Goal: Information Seeking & Learning: Learn about a topic

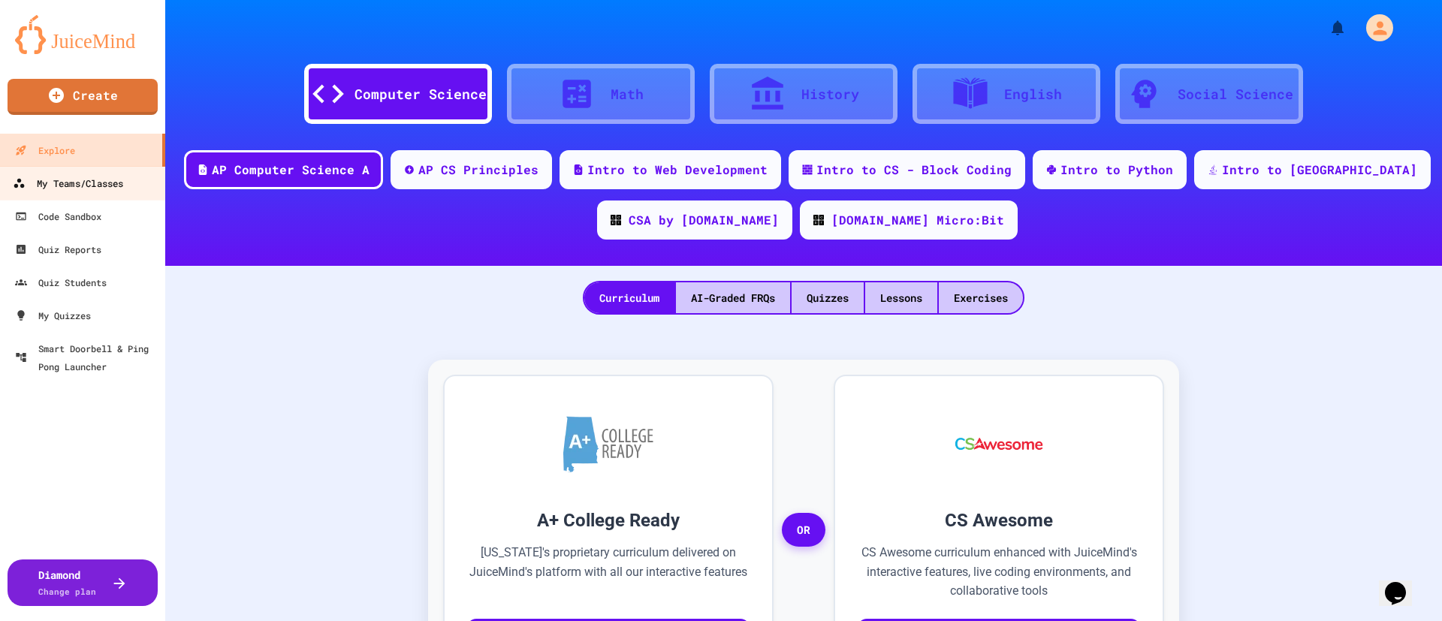
click at [98, 180] on div "My Teams/Classes" at bounding box center [68, 183] width 110 height 19
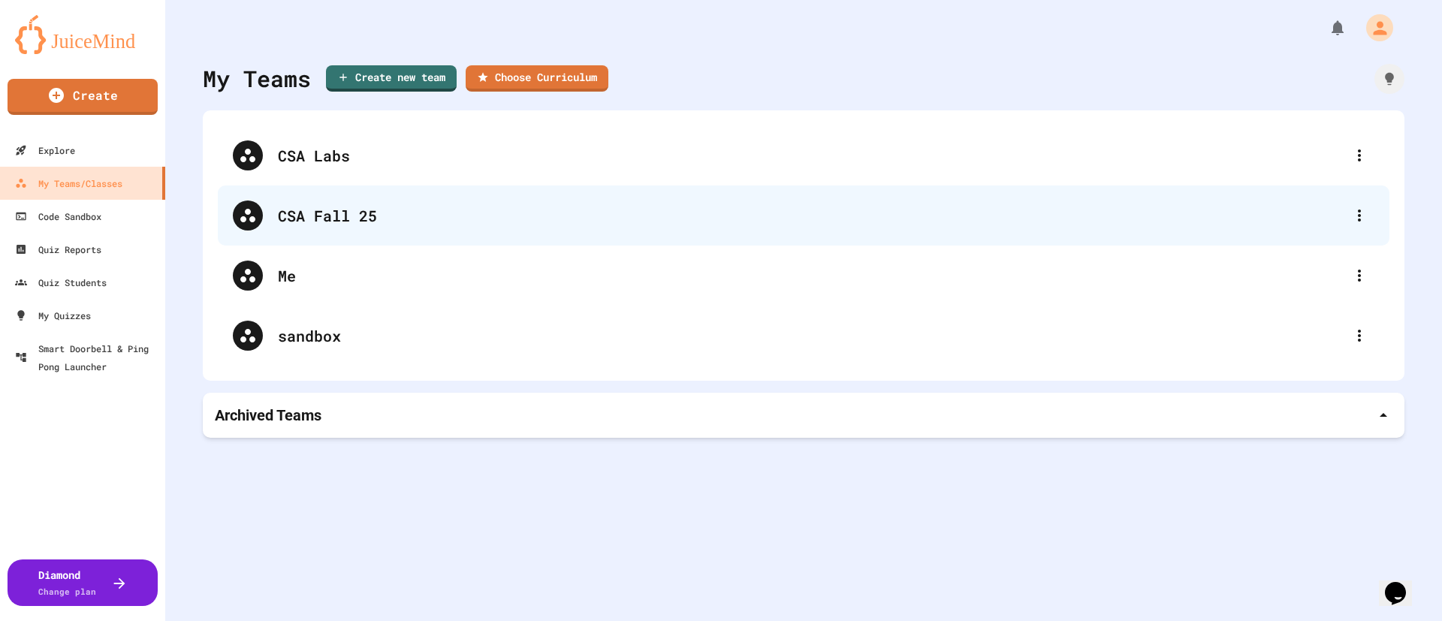
click at [307, 225] on div "CSA Fall 25" at bounding box center [811, 215] width 1067 height 23
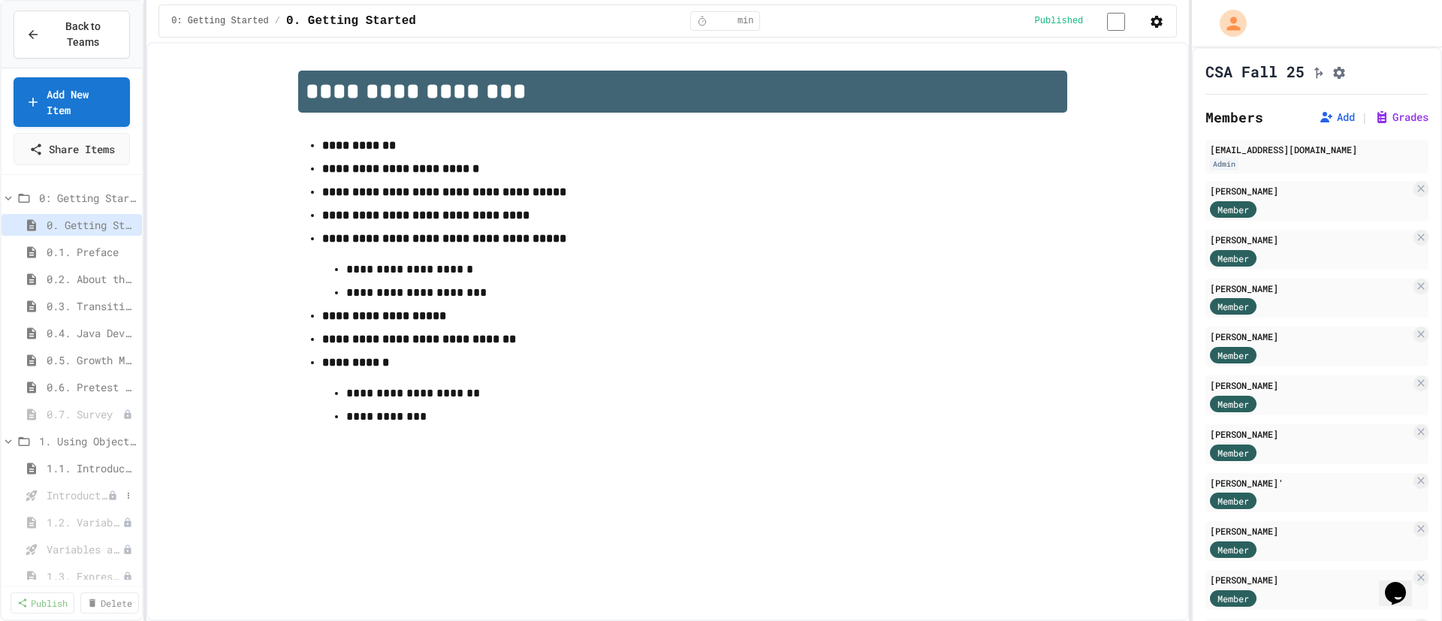
click at [78, 491] on span "Introduction to Algorithms, Programming, and Compilers" at bounding box center [77, 496] width 61 height 16
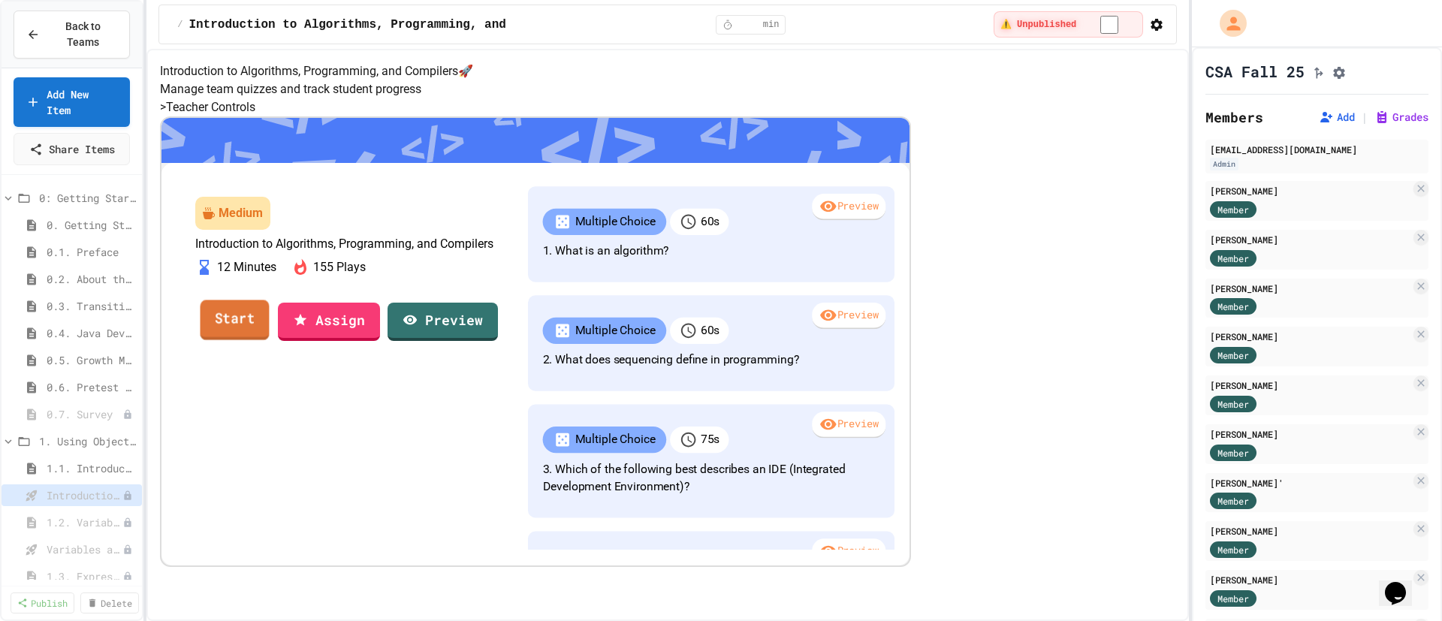
scroll to position [167, 0]
click at [270, 340] on link "Start" at bounding box center [235, 320] width 71 height 41
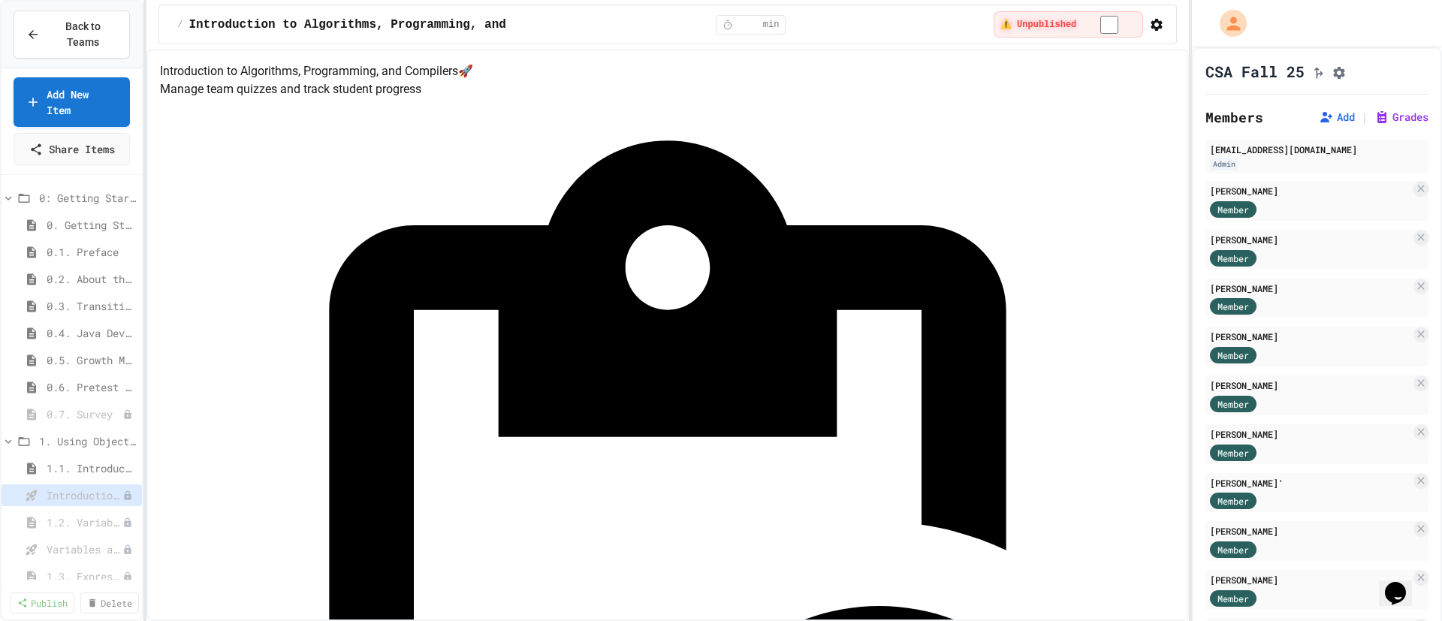
drag, startPoint x: 924, startPoint y: 211, endPoint x: 924, endPoint y: 229, distance: 18.0
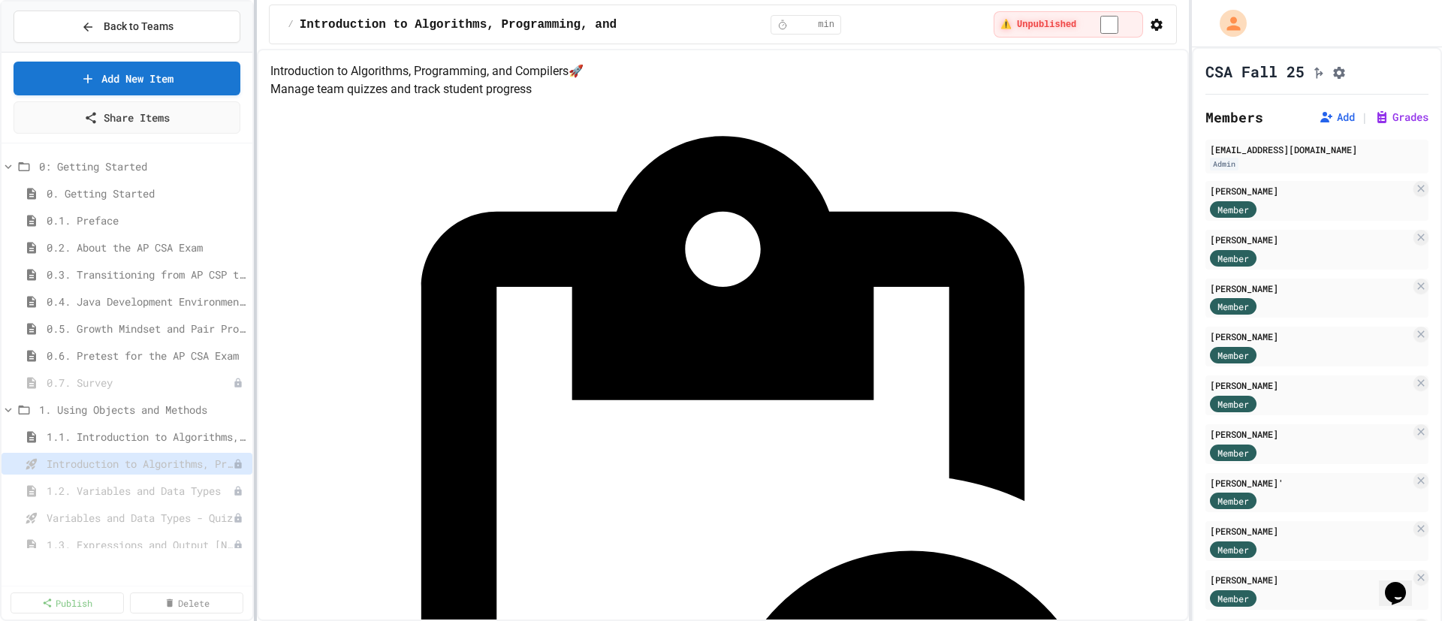
click at [254, 439] on div at bounding box center [255, 310] width 3 height 621
click at [225, 464] on icon at bounding box center [223, 463] width 7 height 9
click at [237, 466] on icon at bounding box center [238, 464] width 9 height 9
click at [209, 521] on button "Publish" at bounding box center [198, 519] width 95 height 27
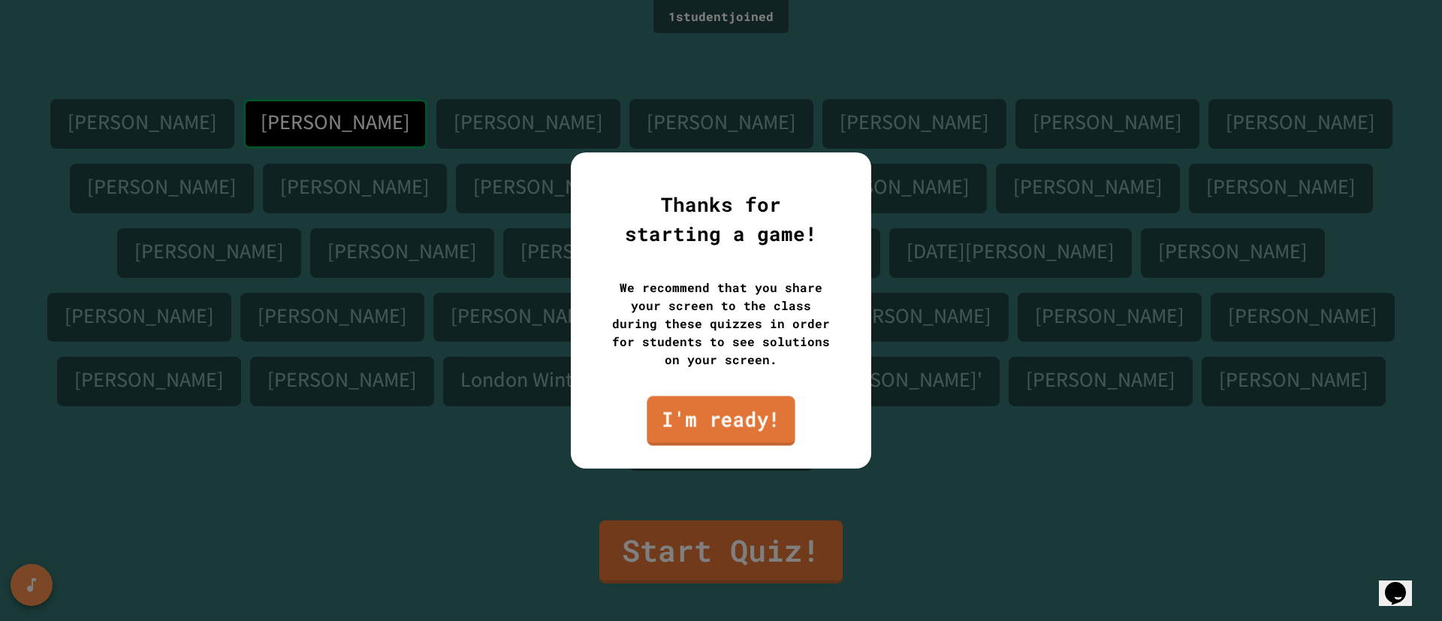
click at [745, 434] on link "I'm ready!" at bounding box center [721, 421] width 148 height 50
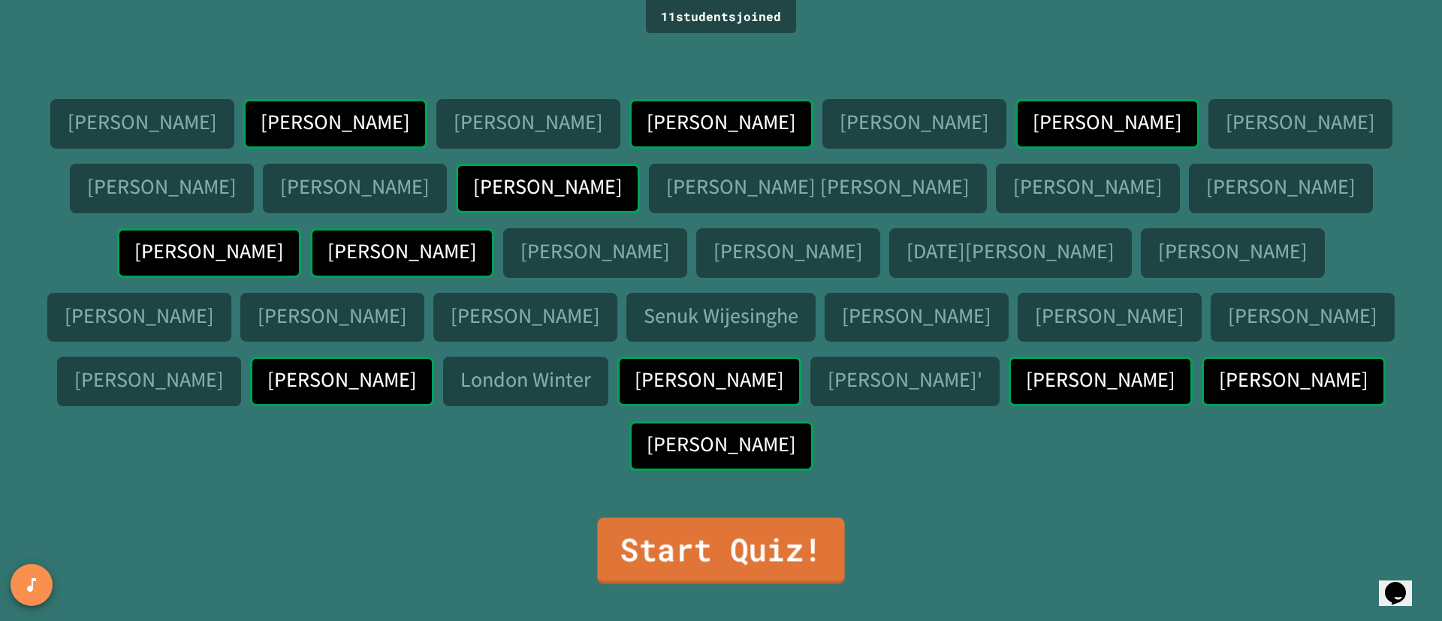
click at [708, 576] on link "Start Quiz!" at bounding box center [720, 551] width 247 height 66
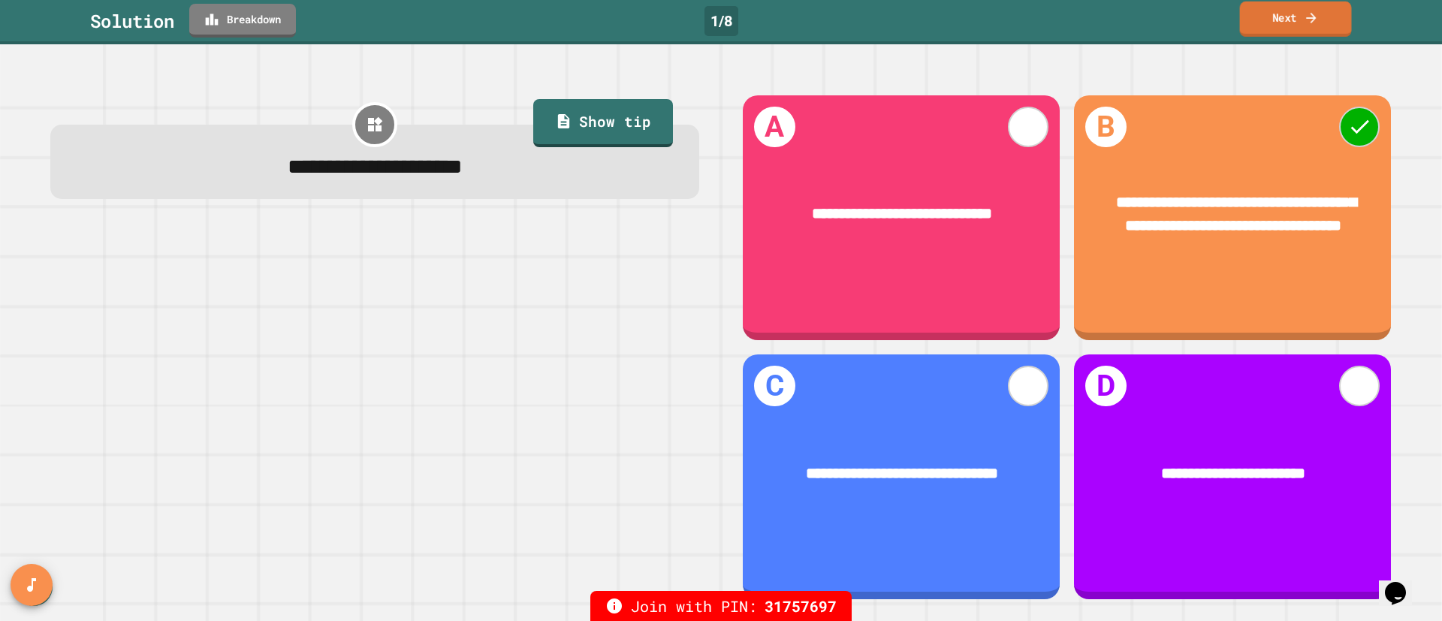
click at [1283, 14] on link "Next" at bounding box center [1296, 19] width 112 height 35
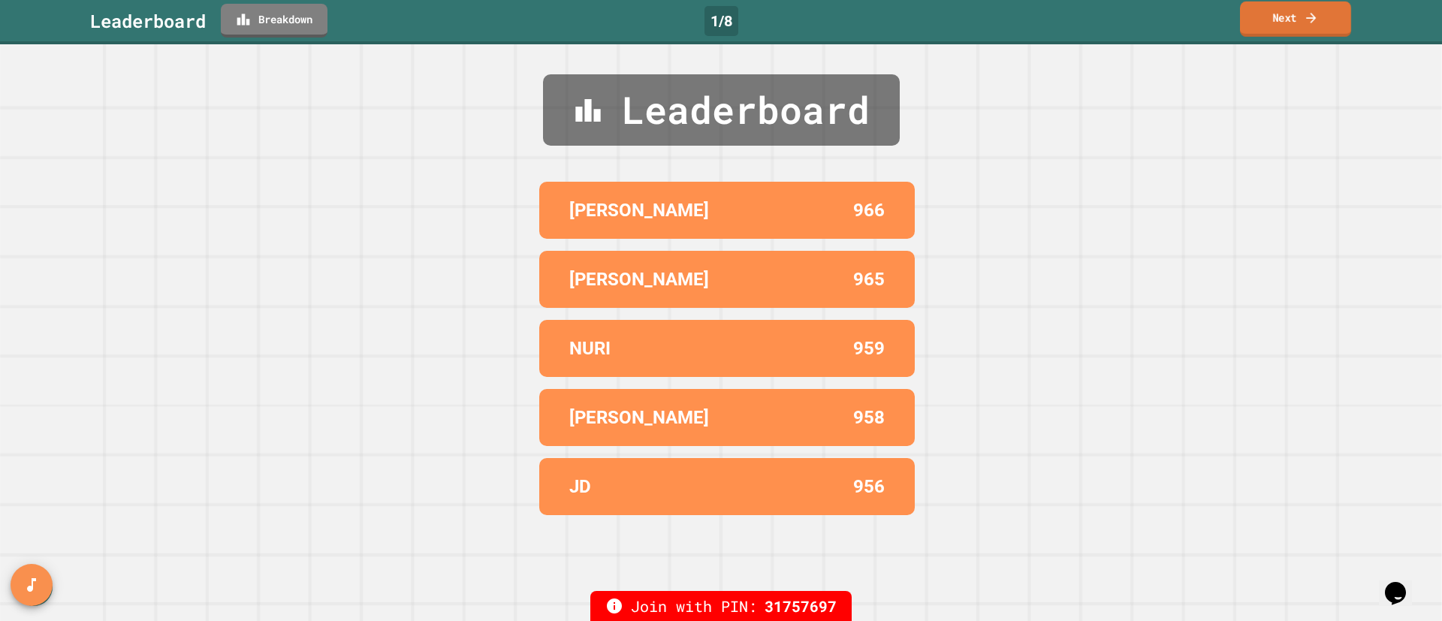
click at [1280, 27] on link "Next" at bounding box center [1295, 19] width 111 height 35
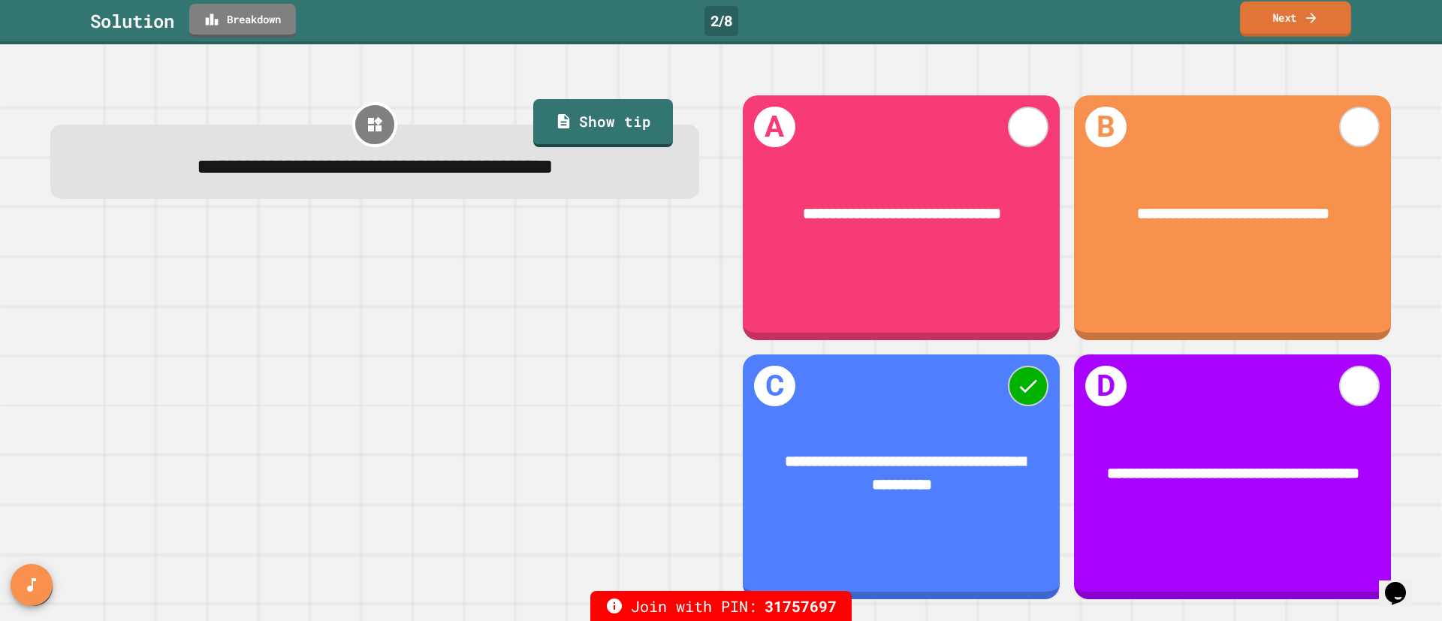
click at [1304, 30] on link "Next" at bounding box center [1295, 19] width 111 height 35
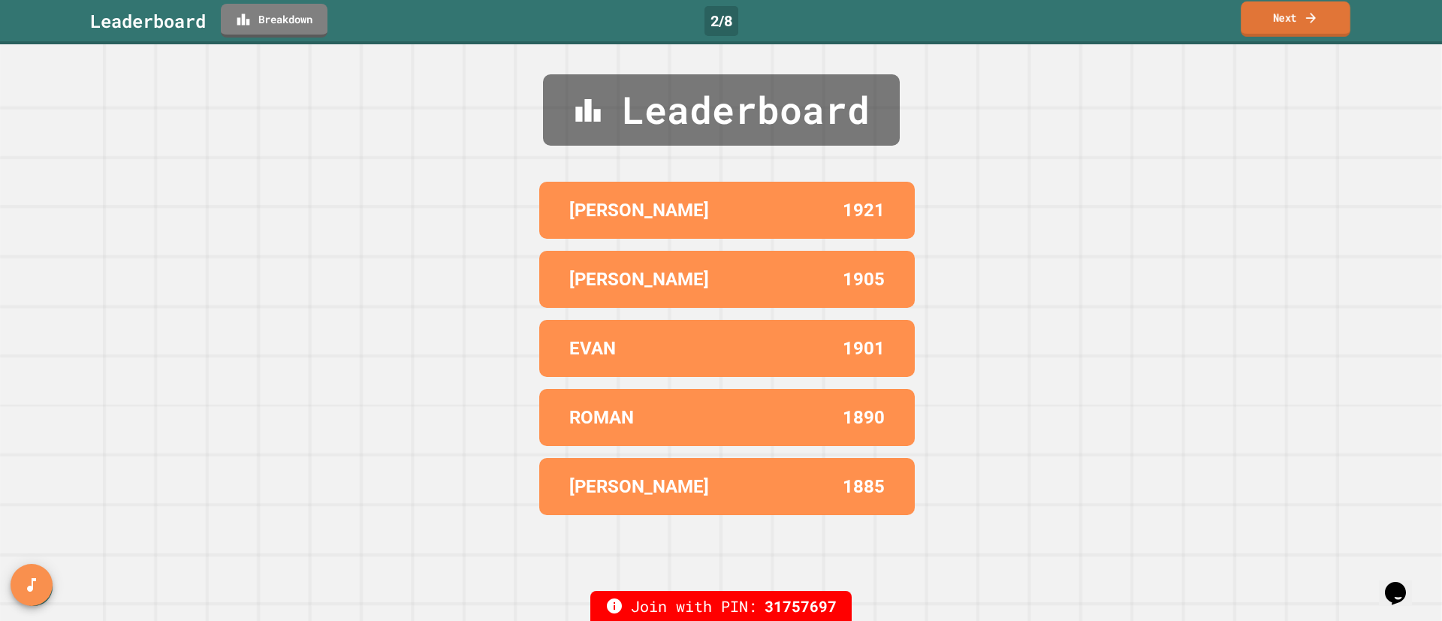
click at [1293, 30] on link "Next" at bounding box center [1296, 19] width 110 height 35
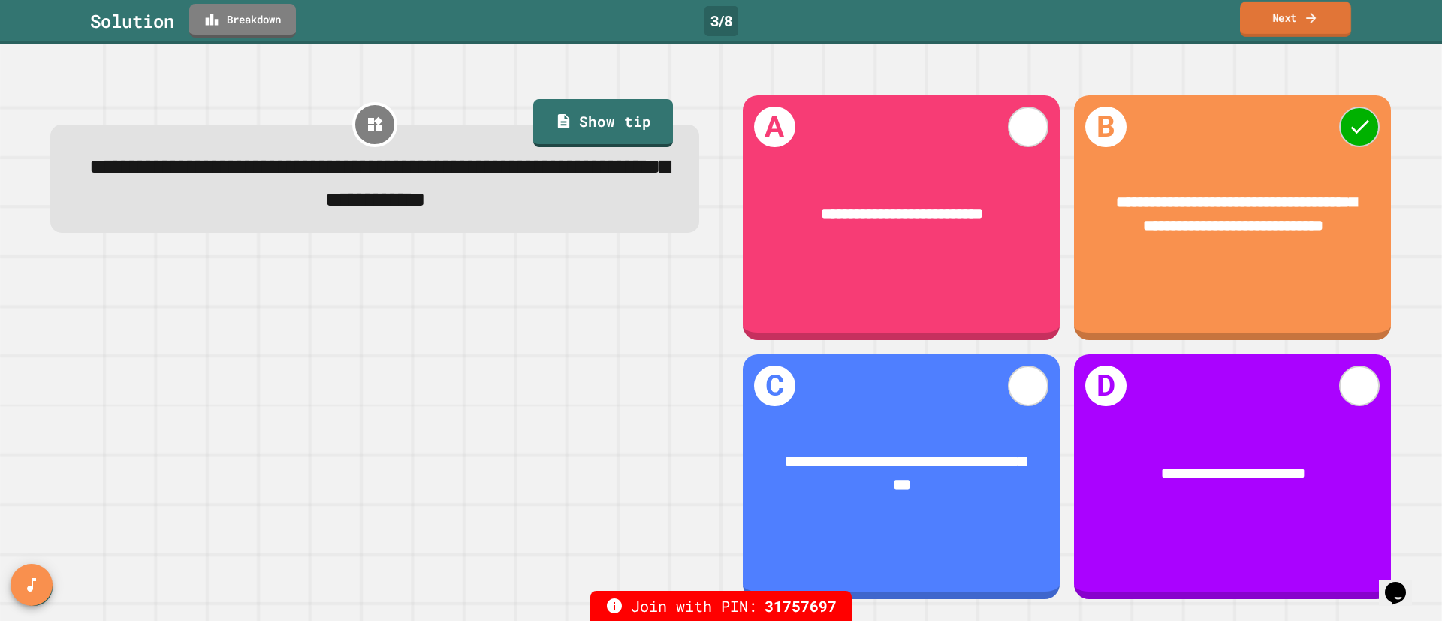
click at [1319, 28] on link "Next" at bounding box center [1295, 19] width 111 height 35
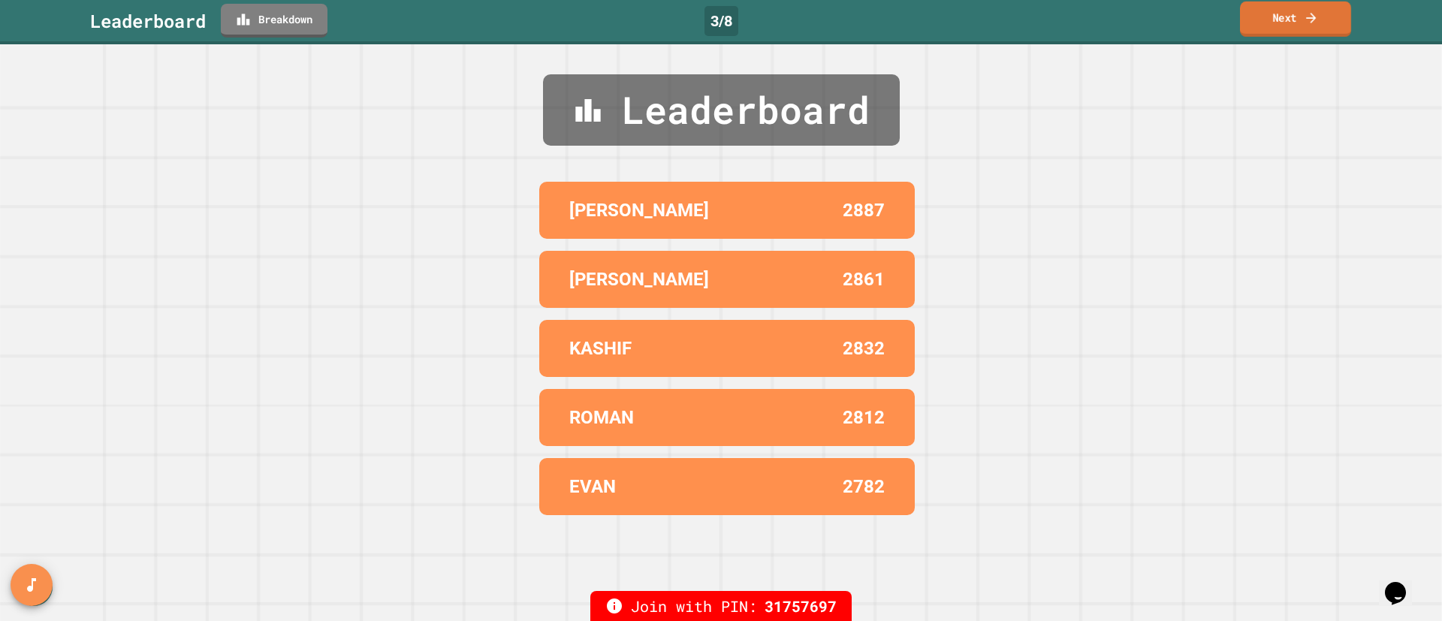
click at [1304, 26] on link "Next" at bounding box center [1295, 19] width 111 height 35
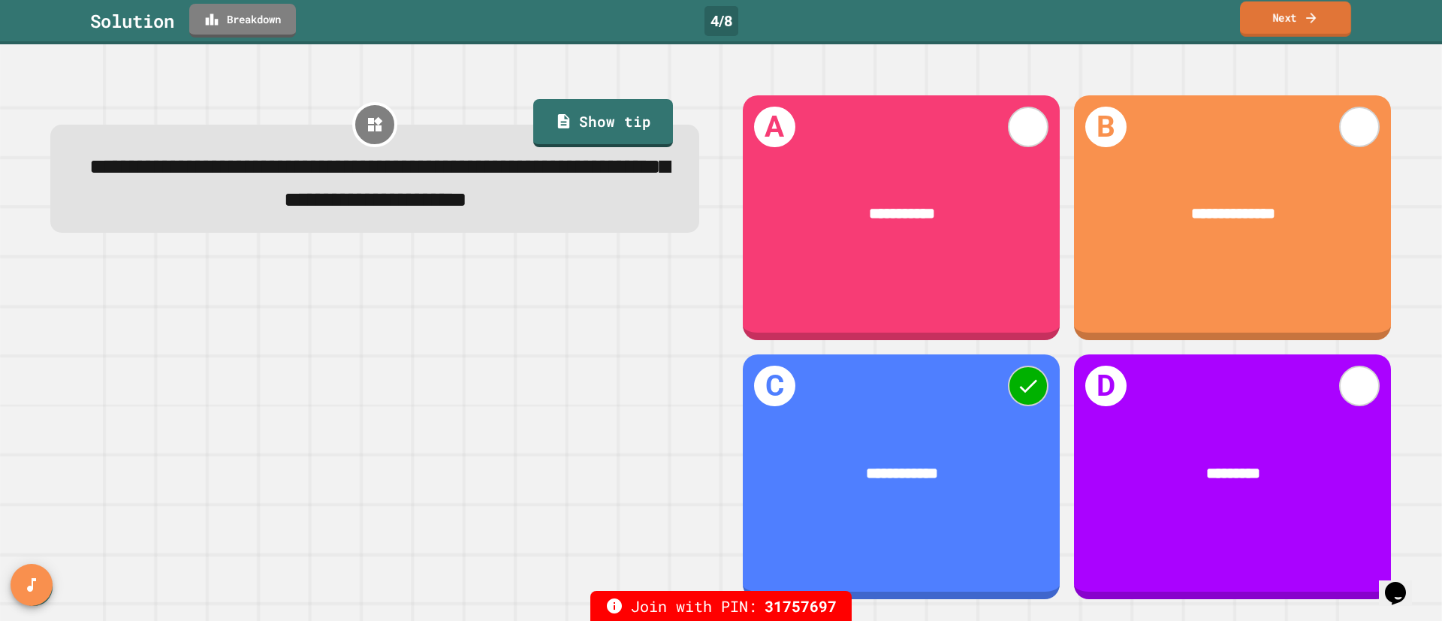
click at [1290, 23] on link "Next" at bounding box center [1295, 19] width 111 height 35
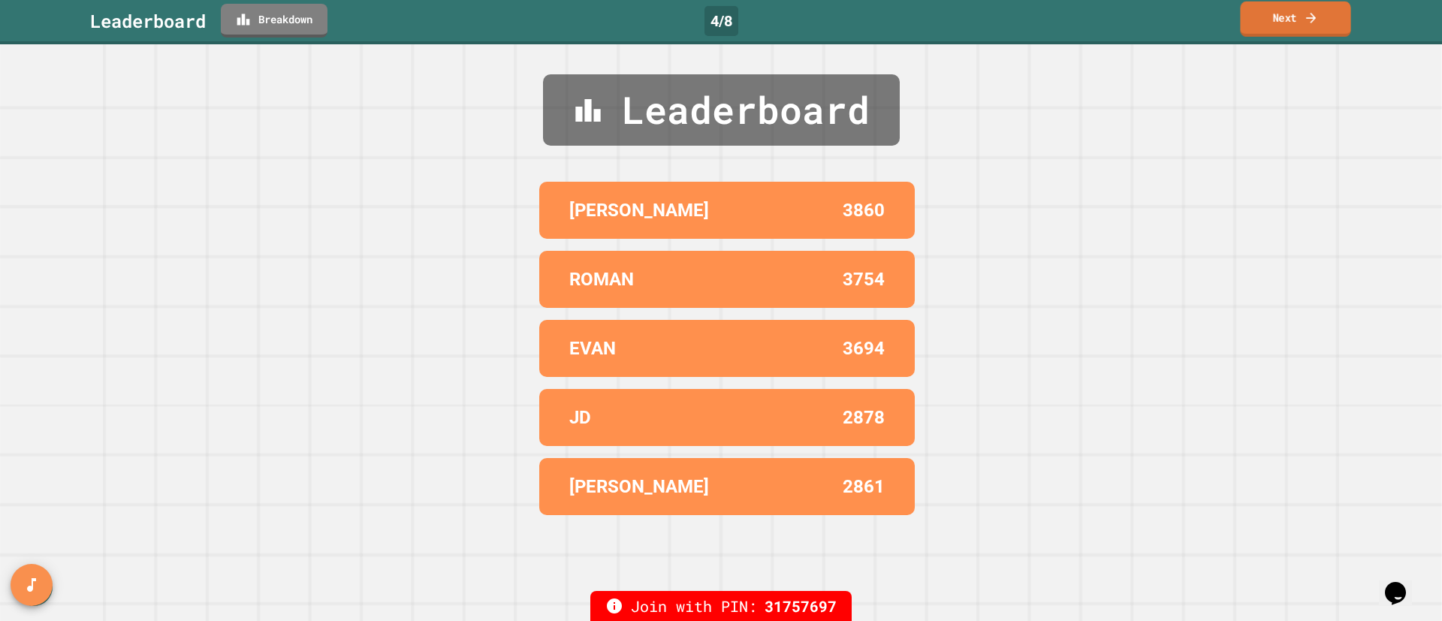
click at [1287, 13] on link "Next" at bounding box center [1295, 19] width 110 height 35
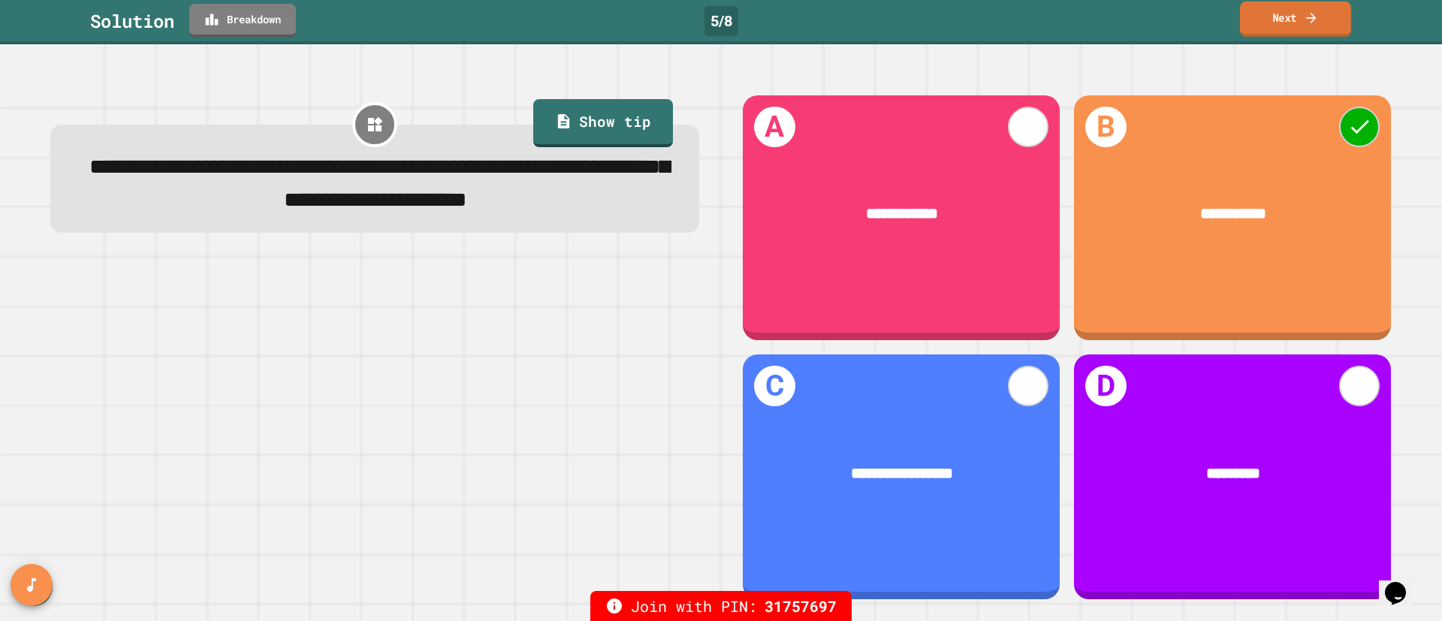
click at [1284, 20] on link "Next" at bounding box center [1295, 19] width 111 height 35
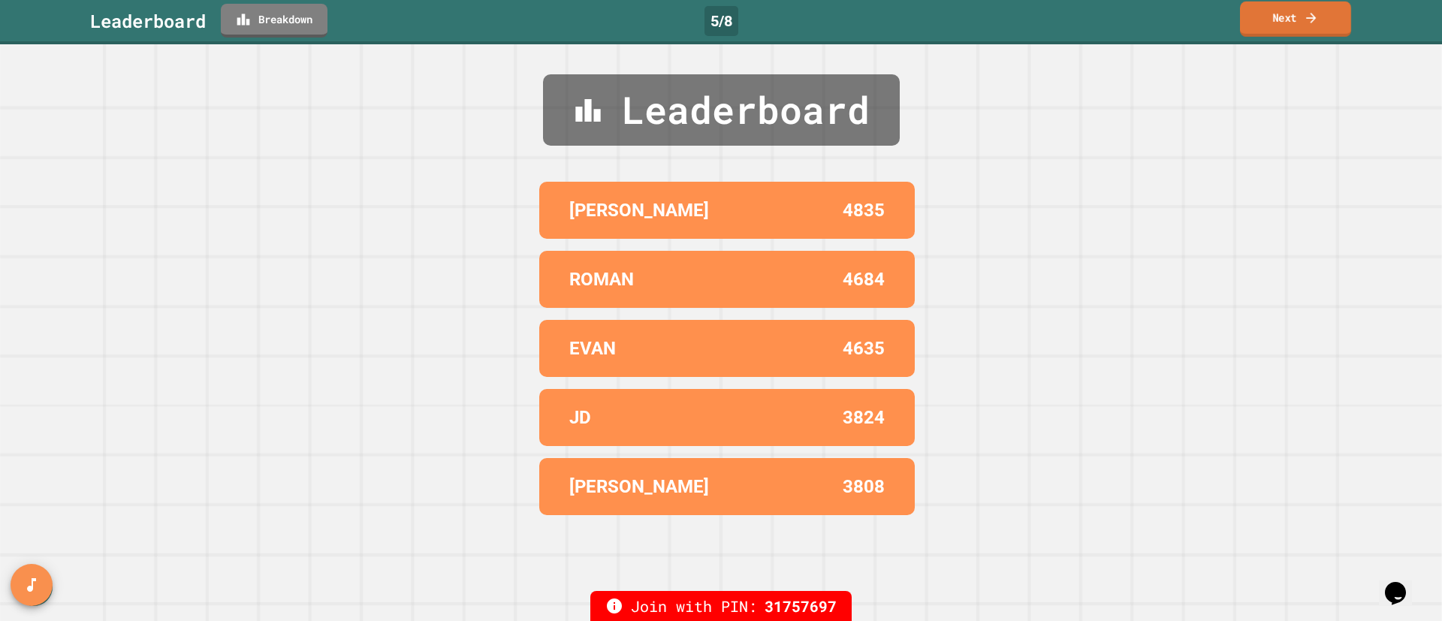
click at [1274, 23] on link "Next" at bounding box center [1295, 19] width 111 height 35
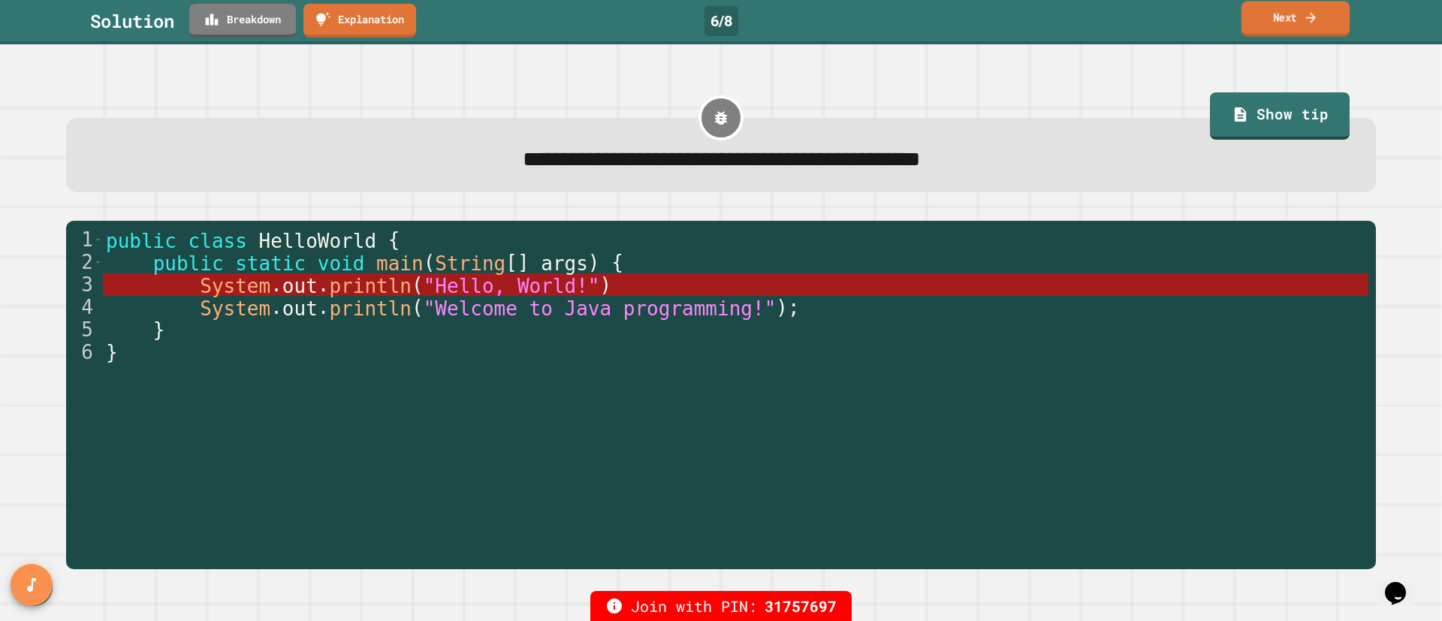
click at [1316, 28] on link "Next" at bounding box center [1296, 19] width 108 height 35
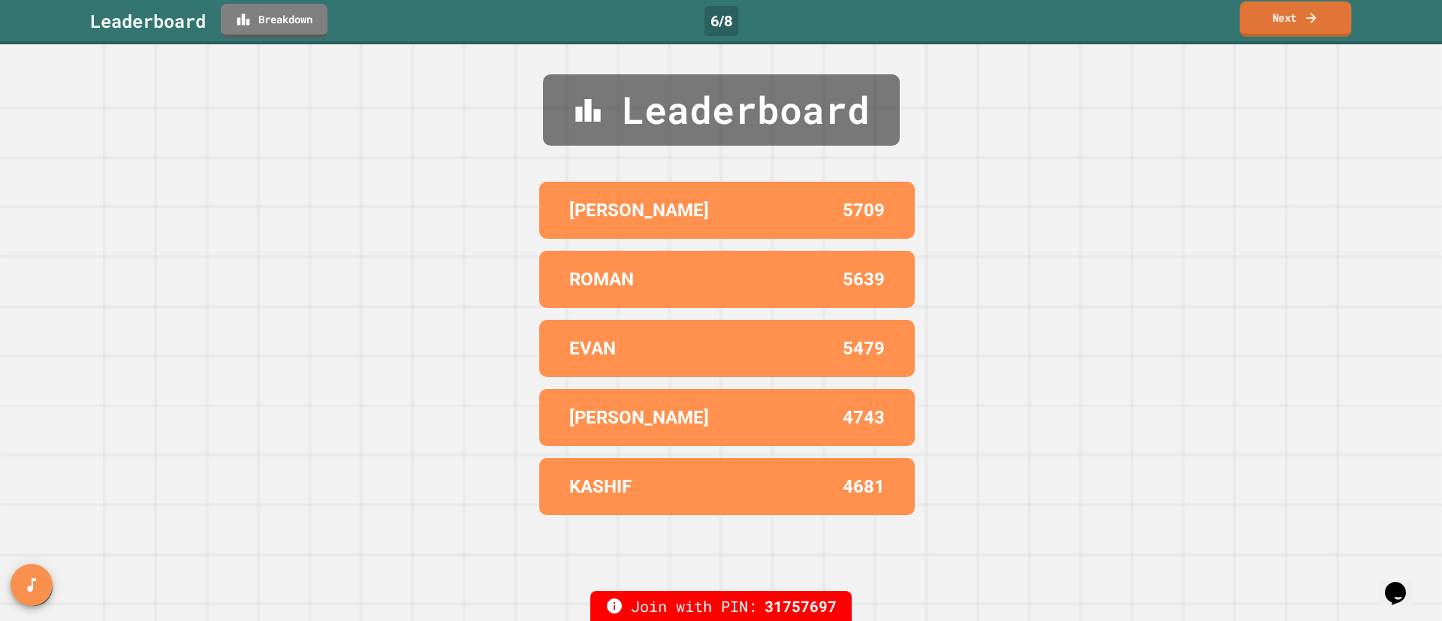
click at [1259, 26] on link "Next" at bounding box center [1296, 19] width 112 height 35
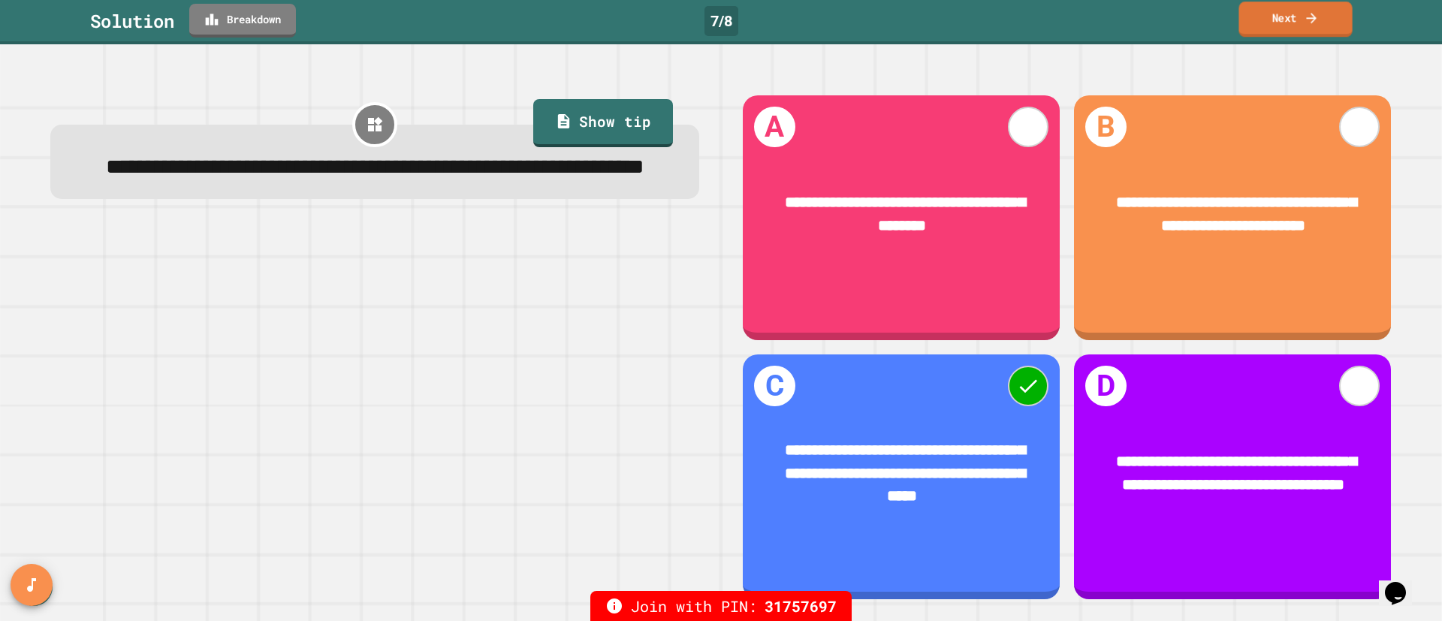
click at [1259, 33] on link "Next" at bounding box center [1295, 19] width 113 height 35
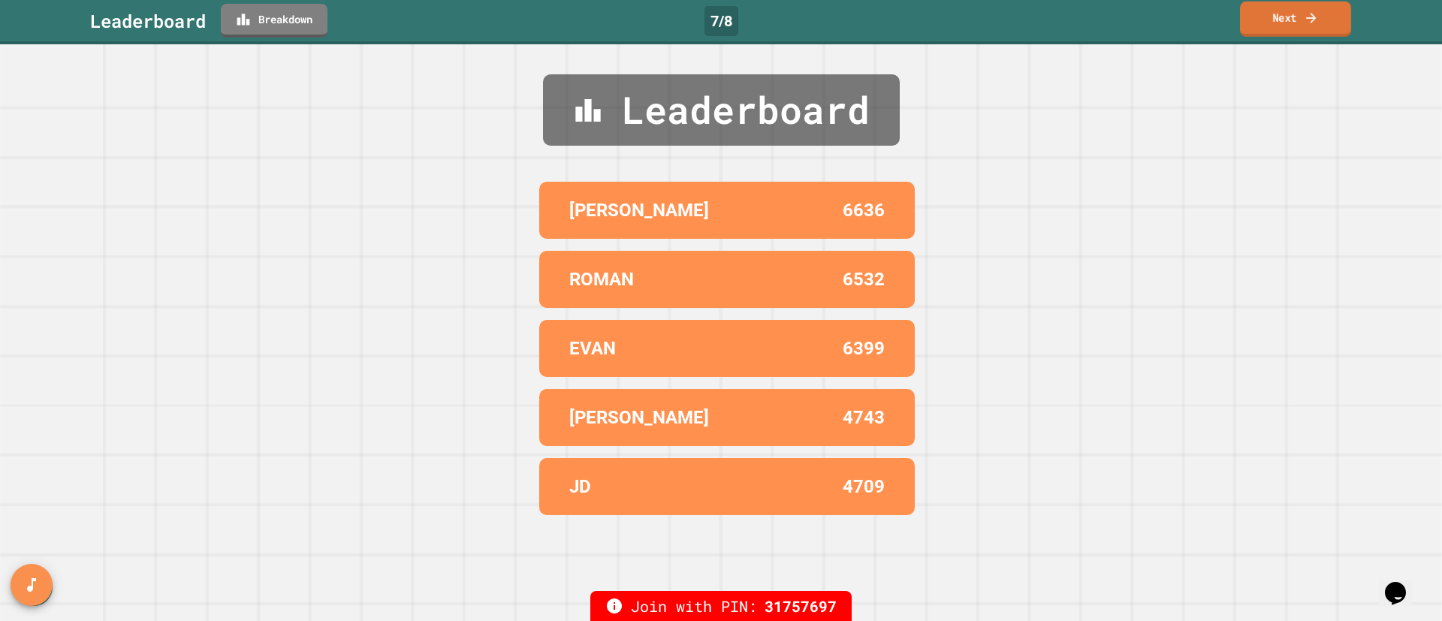
click at [1329, 10] on link "Next" at bounding box center [1295, 19] width 111 height 35
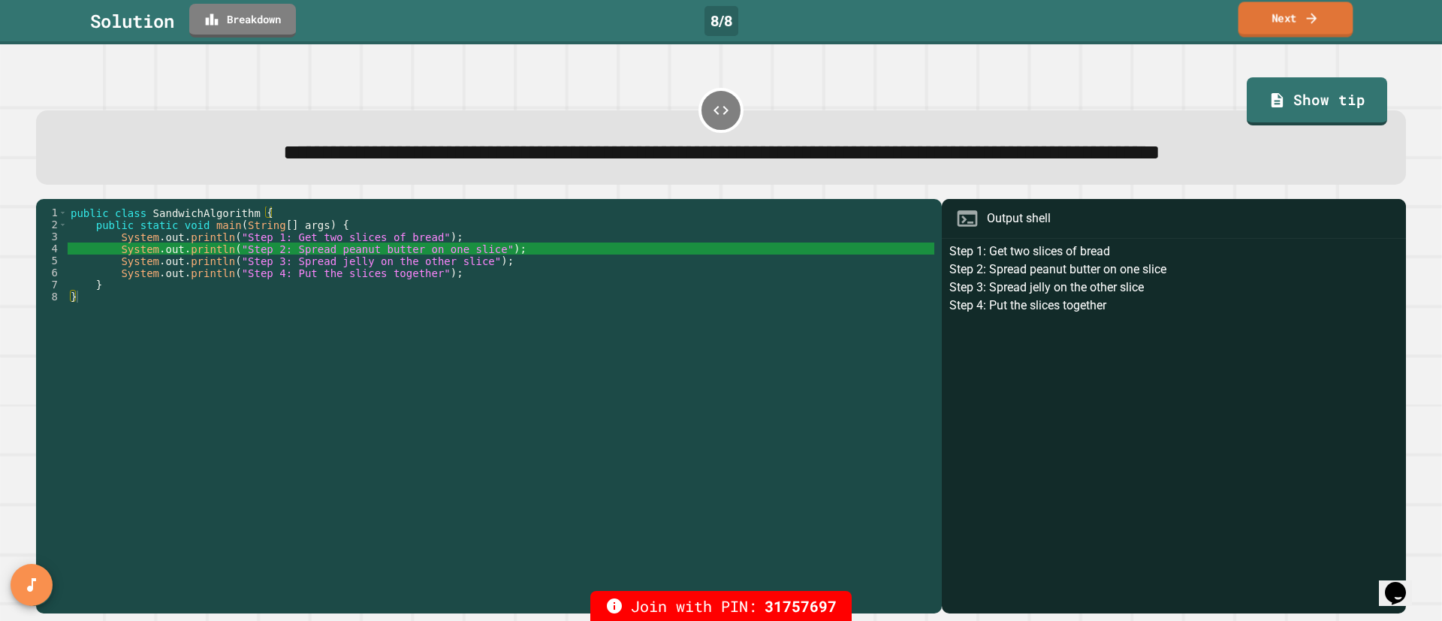
click at [1283, 15] on link "Next" at bounding box center [1296, 19] width 115 height 35
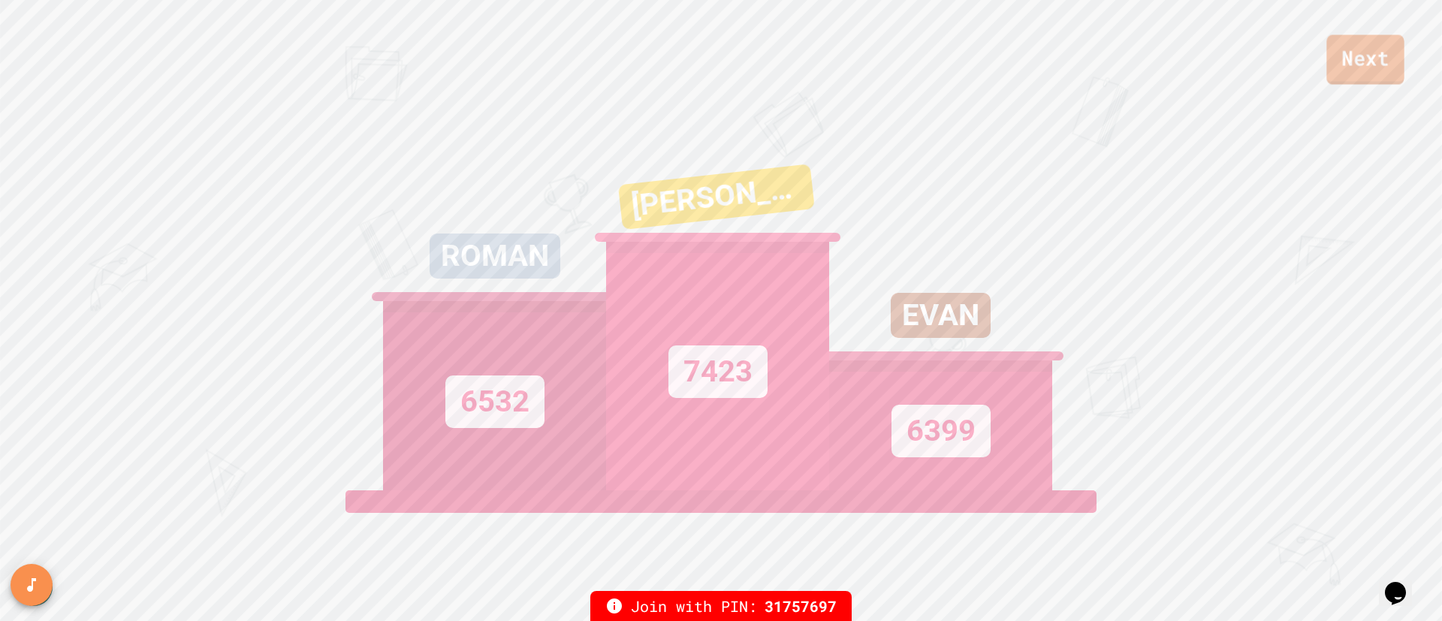
click at [1388, 62] on link "Next" at bounding box center [1365, 60] width 77 height 50
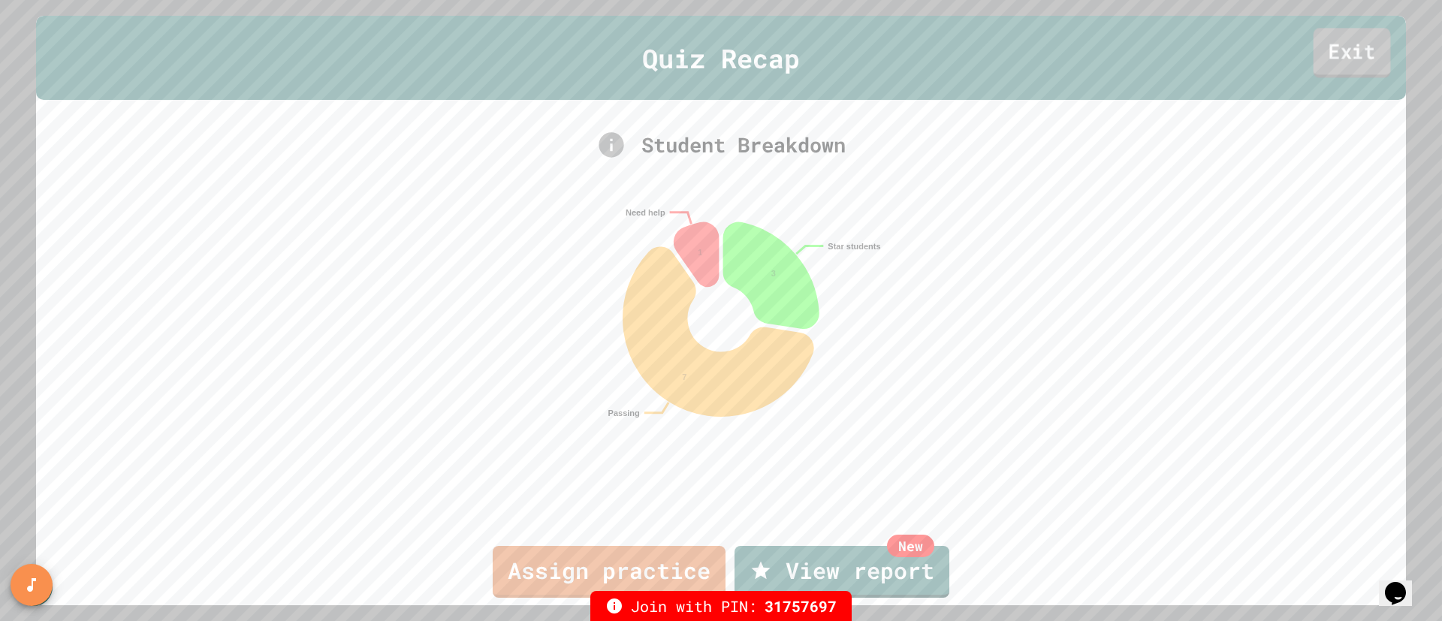
click at [1338, 51] on link "Exit" at bounding box center [1352, 53] width 77 height 50
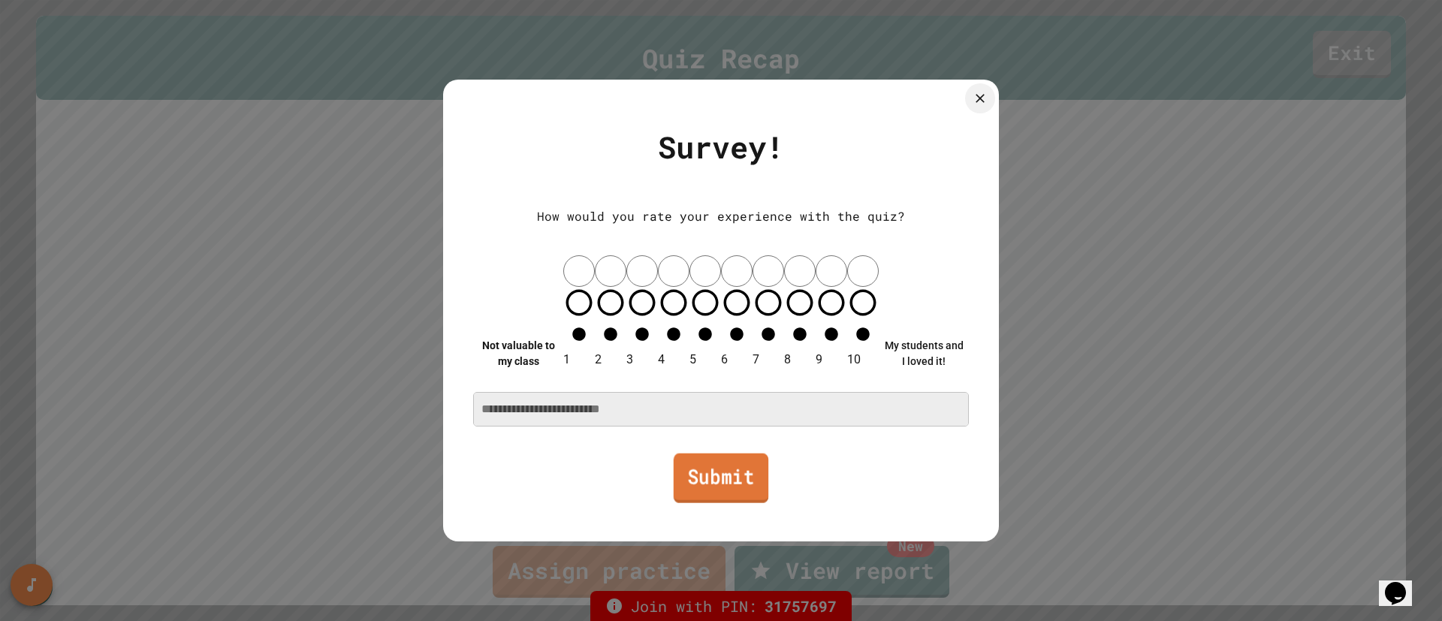
click at [729, 453] on link "Submit" at bounding box center [721, 478] width 95 height 50
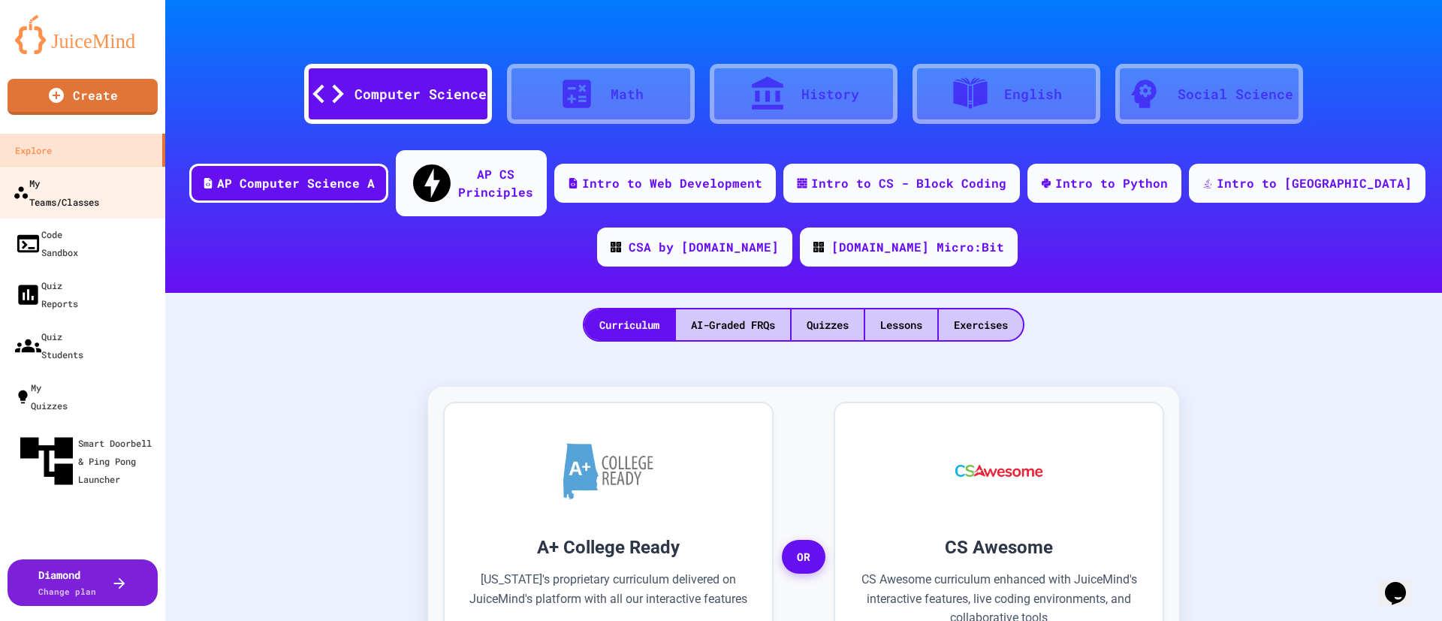
click at [84, 183] on div "My Teams/Classes" at bounding box center [56, 192] width 86 height 37
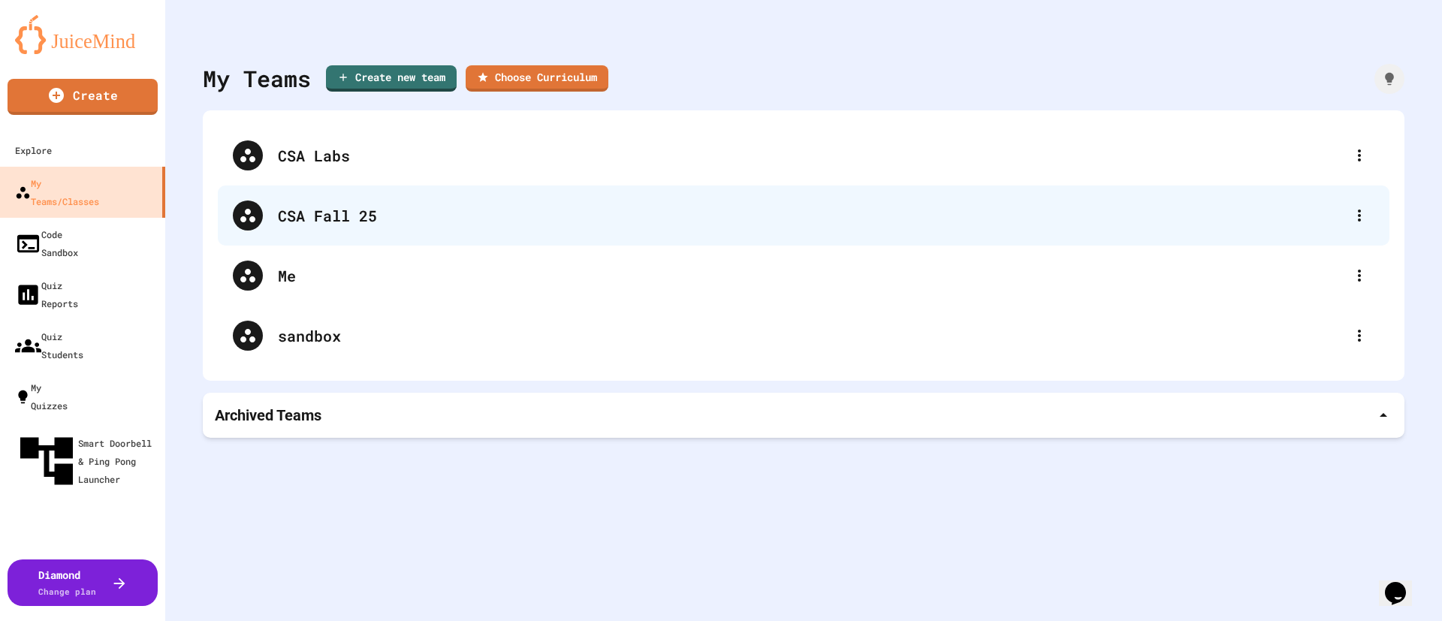
click at [358, 221] on div "CSA Fall 25" at bounding box center [811, 215] width 1067 height 23
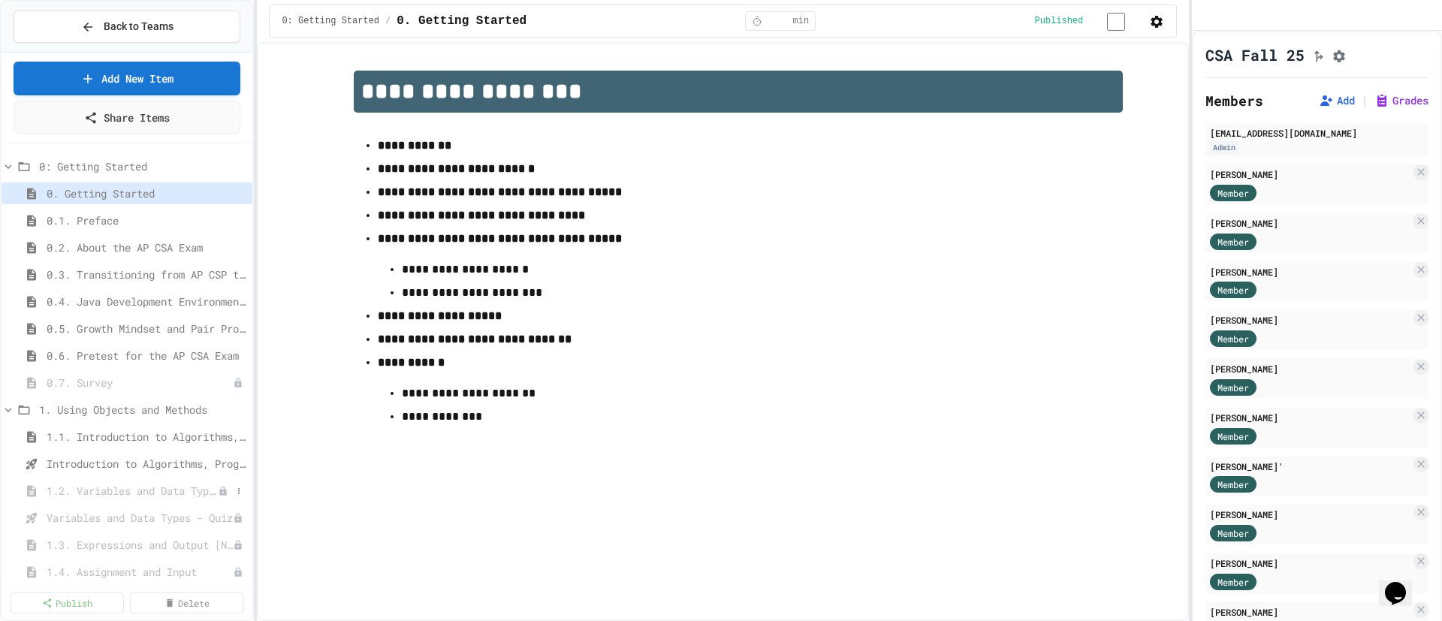
click at [225, 495] on icon at bounding box center [223, 490] width 7 height 9
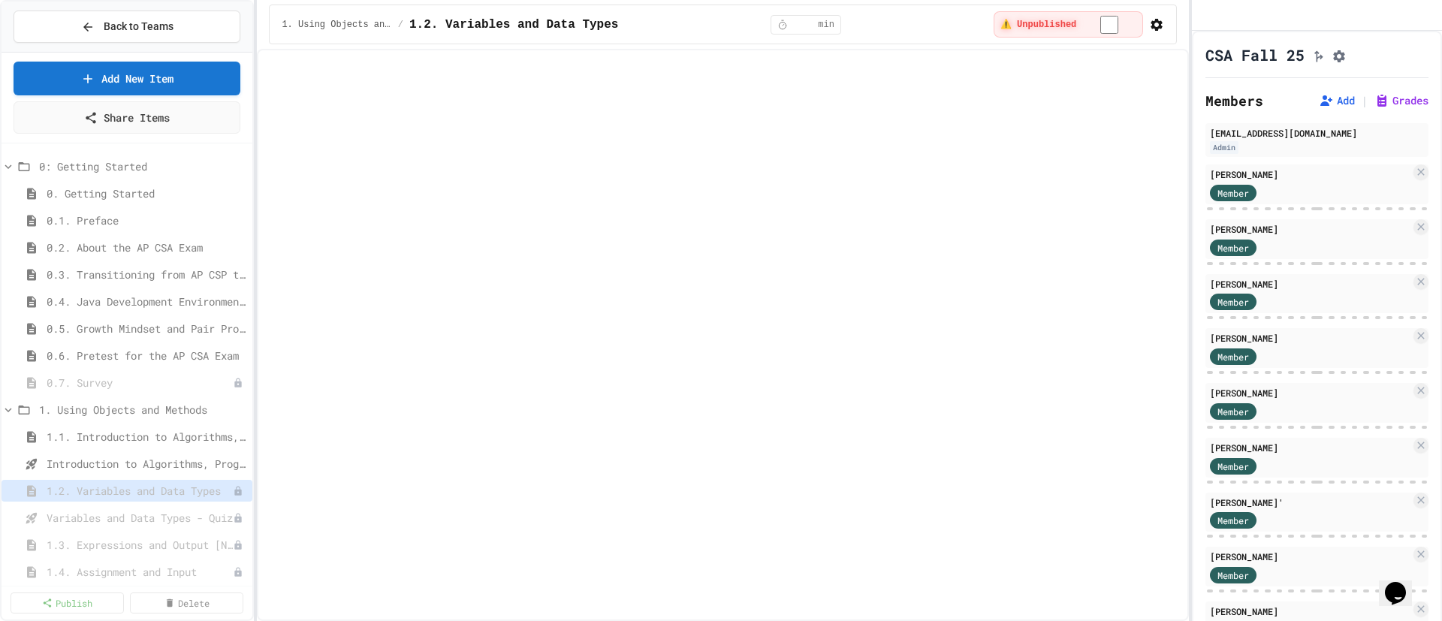
select select "***"
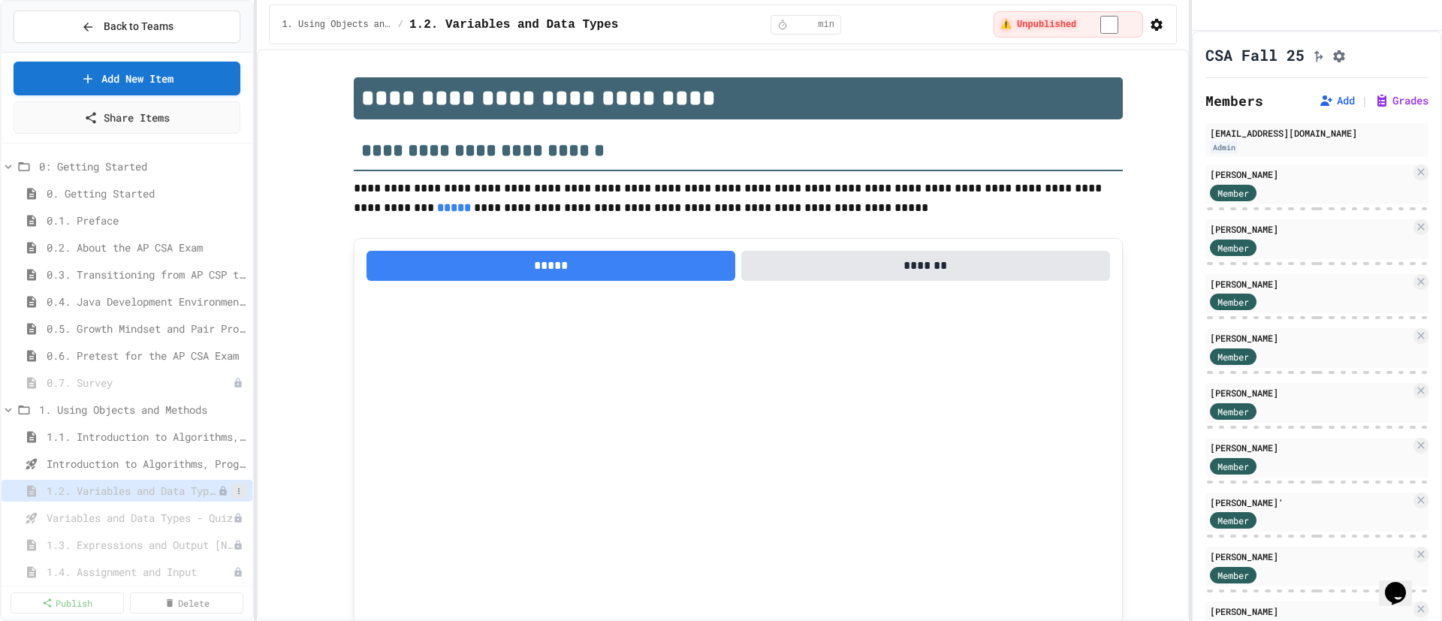
click at [234, 494] on icon at bounding box center [238, 491] width 9 height 9
click at [198, 557] on button "Publish" at bounding box center [198, 546] width 95 height 27
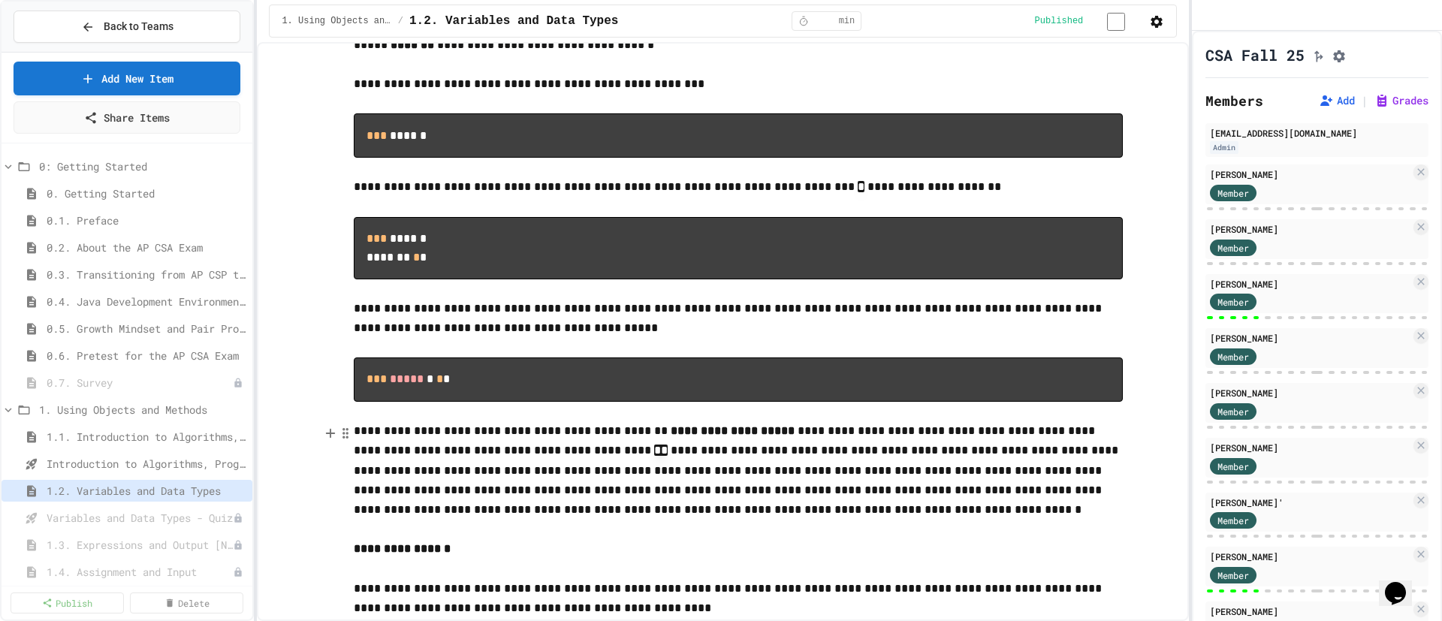
scroll to position [3953, 0]
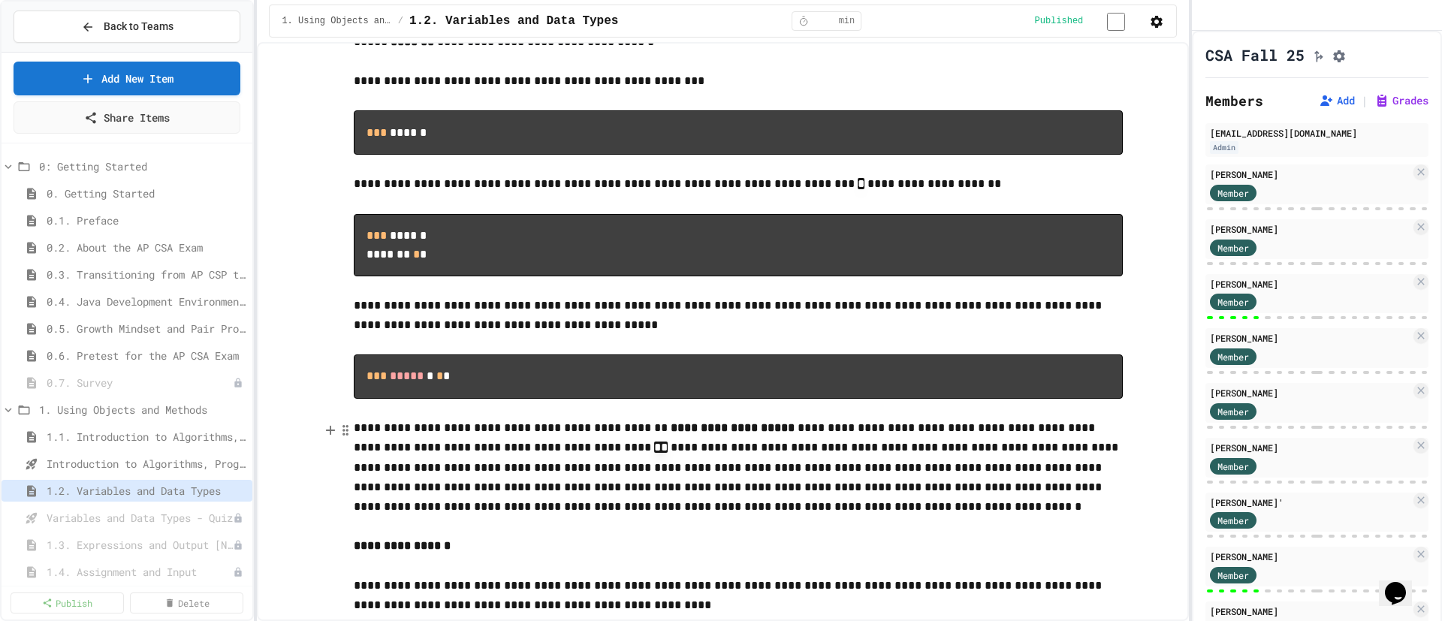
click at [666, 461] on p "**********" at bounding box center [738, 467] width 769 height 99
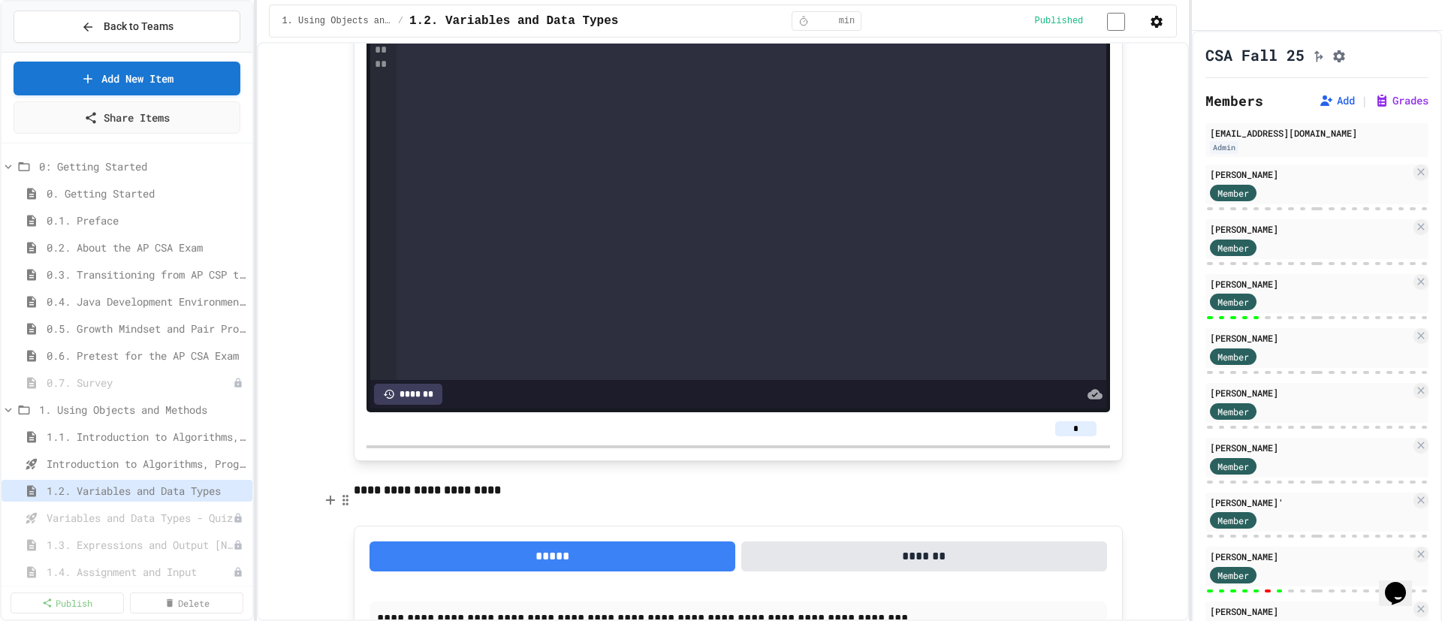
scroll to position [13425, 0]
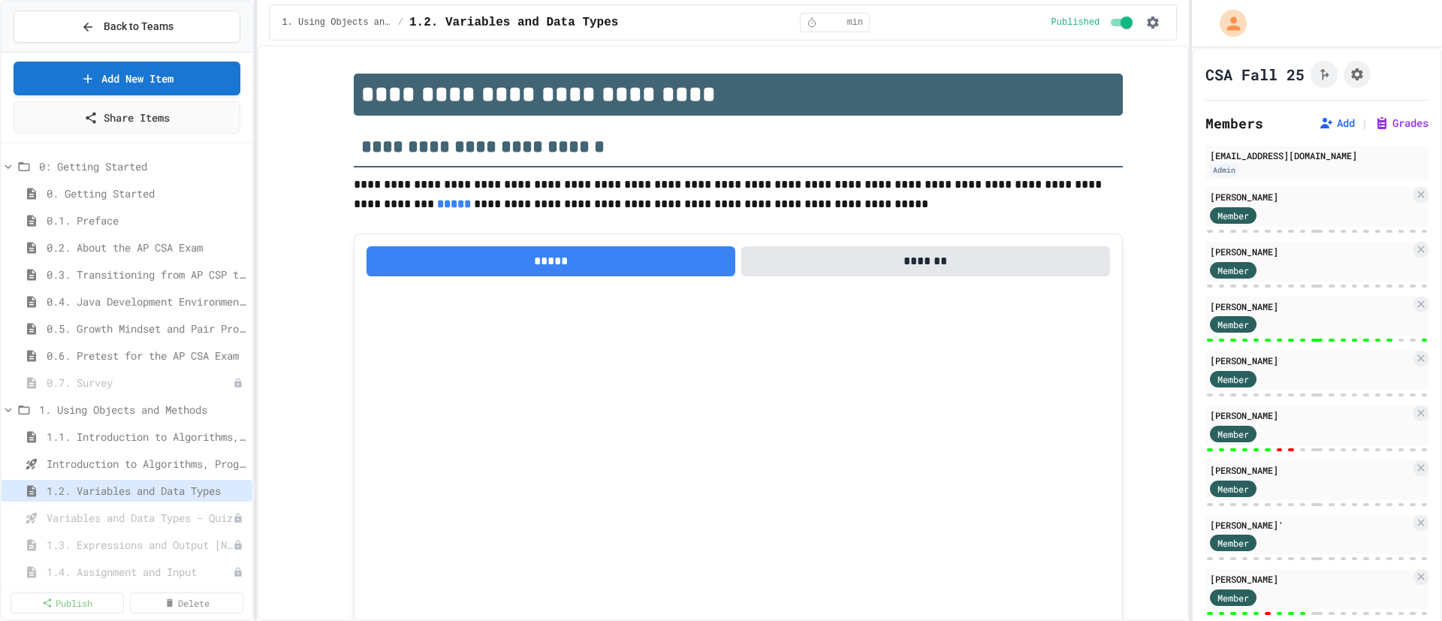
select select "***"
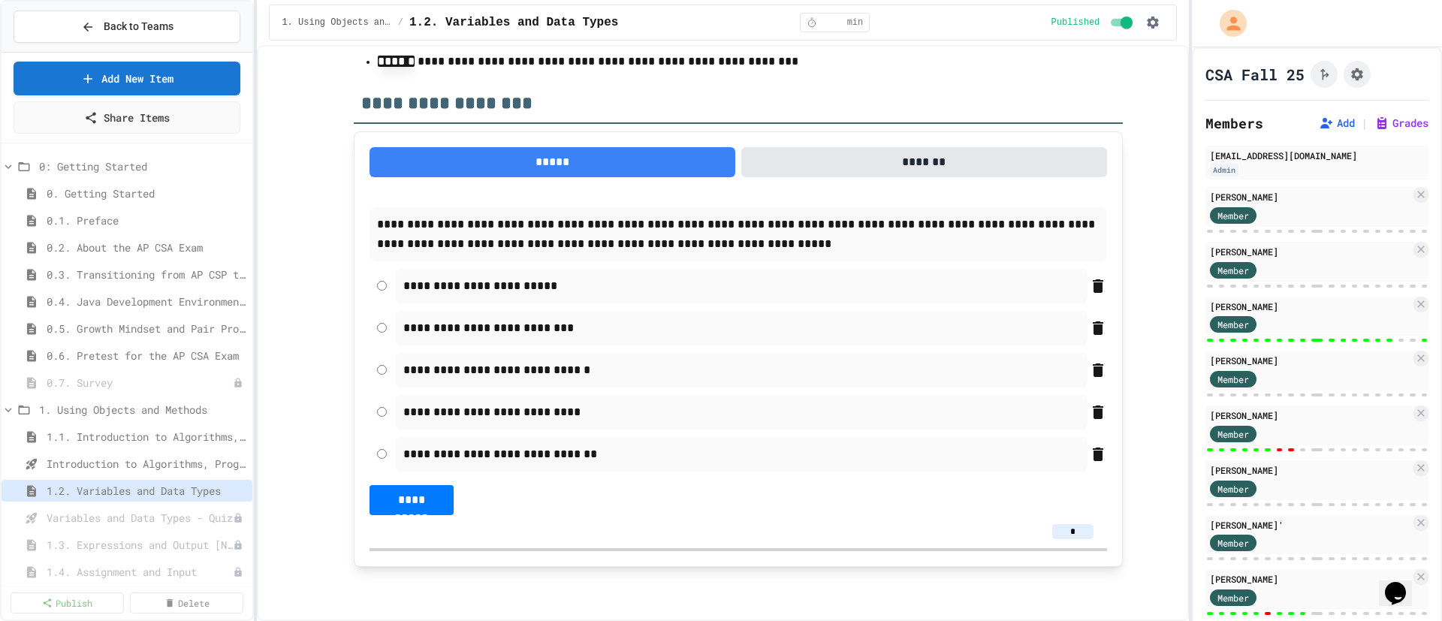
type textarea "*"
